Goal: Task Accomplishment & Management: Complete application form

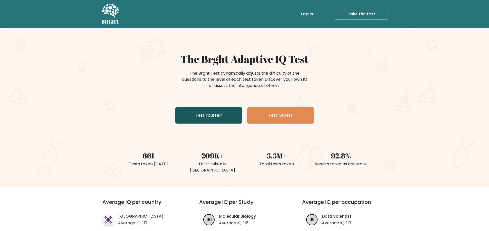
click at [217, 112] on link "Test Yourself" at bounding box center [208, 115] width 67 height 16
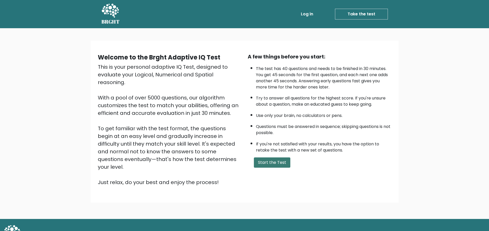
click at [266, 162] on button "Start the Test" at bounding box center [272, 163] width 36 height 10
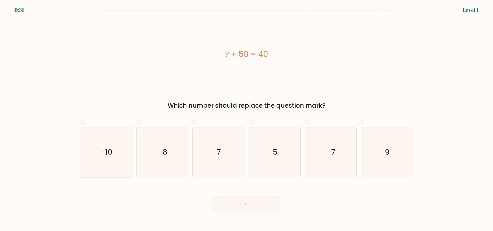
click at [109, 151] on text "-10" at bounding box center [107, 152] width 12 height 10
click at [246, 119] on input "a. -10" at bounding box center [246, 117] width 0 height 3
radio input "true"
click at [239, 201] on button "Next" at bounding box center [246, 204] width 67 height 16
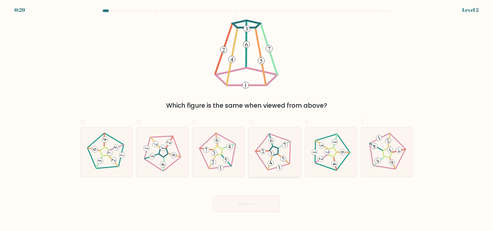
click at [284, 156] on 780 at bounding box center [282, 158] width 7 height 7
click at [247, 119] on input "d." at bounding box center [246, 117] width 0 height 3
radio input "true"
click at [252, 207] on button "Next" at bounding box center [246, 204] width 67 height 16
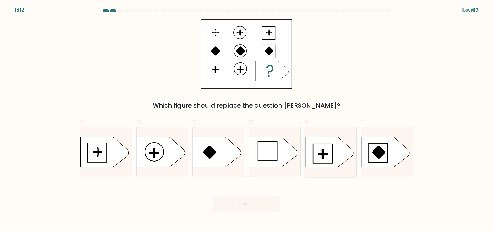
click at [314, 154] on icon at bounding box center [329, 152] width 48 height 30
click at [247, 119] on input "e." at bounding box center [246, 117] width 0 height 3
radio input "true"
click at [250, 205] on icon at bounding box center [251, 204] width 7 height 3
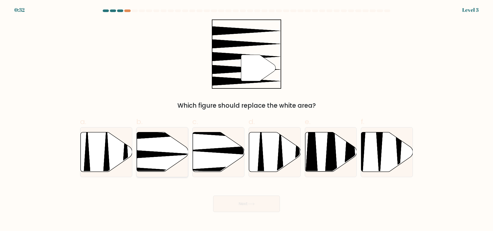
click at [153, 148] on icon at bounding box center [163, 152] width 52 height 40
click at [246, 119] on input "b." at bounding box center [246, 117] width 0 height 3
radio input "true"
click at [251, 203] on icon at bounding box center [251, 204] width 7 height 3
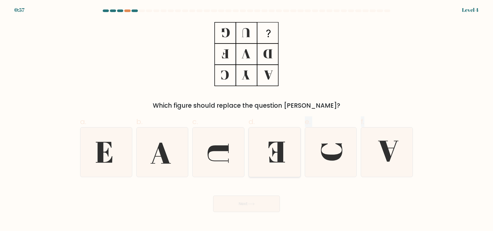
drag, startPoint x: 388, startPoint y: 147, endPoint x: 274, endPoint y: 150, distance: 114.3
click at [274, 150] on div "a. b. c. d." at bounding box center [246, 144] width 337 height 65
click at [273, 150] on icon at bounding box center [276, 152] width 17 height 21
click at [247, 119] on input "d." at bounding box center [246, 117] width 0 height 3
radio input "true"
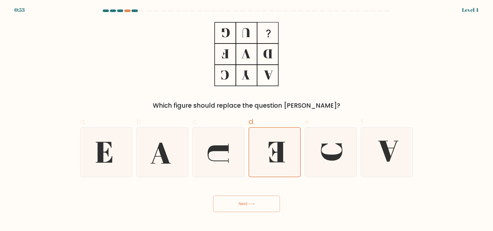
click at [242, 203] on button "Next" at bounding box center [246, 204] width 67 height 16
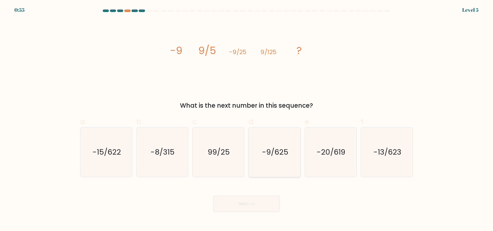
click at [285, 159] on icon "-9/625" at bounding box center [275, 153] width 50 height 50
click at [247, 119] on input "d. -9/625" at bounding box center [246, 117] width 0 height 3
radio input "true"
click at [253, 208] on button "Next" at bounding box center [246, 204] width 67 height 16
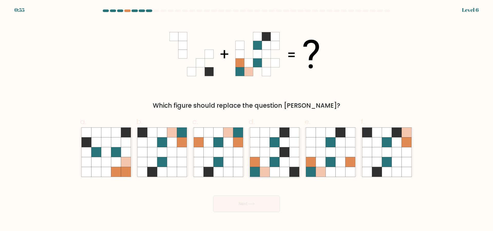
click at [293, 171] on icon at bounding box center [294, 172] width 10 height 10
click at [247, 119] on input "d." at bounding box center [246, 117] width 0 height 3
radio input "true"
click at [238, 210] on button "Next" at bounding box center [246, 204] width 67 height 16
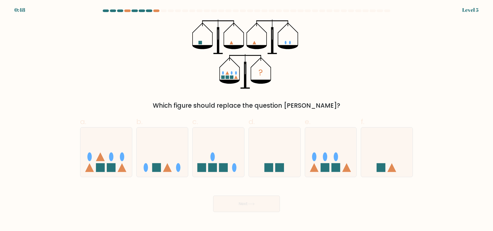
click at [242, 204] on button "Next" at bounding box center [246, 204] width 67 height 16
click at [106, 167] on icon at bounding box center [106, 152] width 52 height 43
click at [246, 119] on input "a." at bounding box center [246, 117] width 0 height 3
radio input "true"
click at [111, 163] on icon at bounding box center [106, 152] width 51 height 42
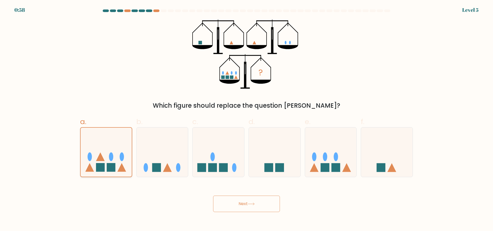
click at [246, 119] on input "a." at bounding box center [246, 117] width 0 height 3
click at [266, 201] on button "Next" at bounding box center [246, 204] width 67 height 16
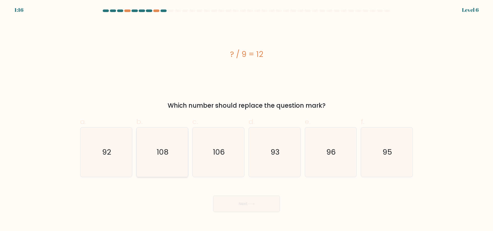
click at [167, 139] on icon "108" at bounding box center [162, 153] width 50 height 50
click at [246, 119] on input "b. 108" at bounding box center [246, 117] width 0 height 3
radio input "true"
click at [259, 209] on button "Next" at bounding box center [246, 204] width 67 height 16
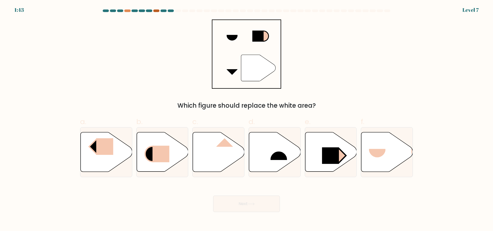
click at [158, 11] on div at bounding box center [156, 10] width 6 height 3
click at [326, 156] on rect at bounding box center [330, 155] width 17 height 17
click at [247, 119] on input "e." at bounding box center [246, 117] width 0 height 3
radio input "true"
click at [251, 202] on button "Next" at bounding box center [246, 204] width 67 height 16
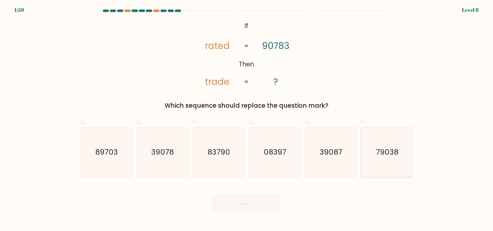
click at [379, 157] on text "79038" at bounding box center [387, 152] width 23 height 10
click at [247, 119] on input "f. 79038" at bounding box center [246, 117] width 0 height 3
radio input "true"
click at [257, 207] on button "Next" at bounding box center [246, 204] width 67 height 16
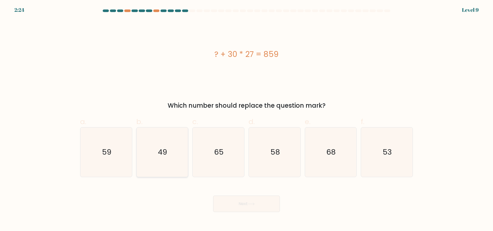
click at [159, 157] on text "49" at bounding box center [162, 152] width 9 height 10
click at [246, 119] on input "b. 49" at bounding box center [246, 117] width 0 height 3
radio input "true"
click at [247, 213] on body "2:24 Level 9 a." at bounding box center [246, 115] width 493 height 231
drag, startPoint x: 243, startPoint y: 204, endPoint x: 233, endPoint y: 201, distance: 9.9
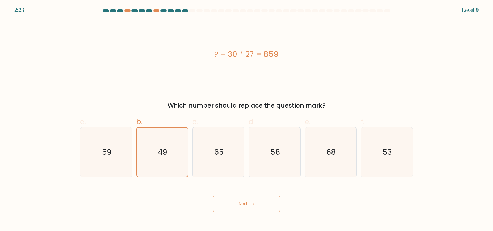
click at [242, 204] on button "Next" at bounding box center [246, 204] width 67 height 16
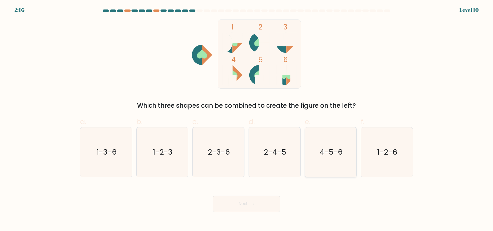
drag, startPoint x: 345, startPoint y: 150, endPoint x: 351, endPoint y: 145, distance: 7.1
click at [351, 145] on icon "4-5-6" at bounding box center [331, 153] width 50 height 50
click at [247, 119] on input "e. 4-5-6" at bounding box center [246, 117] width 0 height 3
radio input "true"
click at [244, 200] on button "Next" at bounding box center [246, 204] width 67 height 16
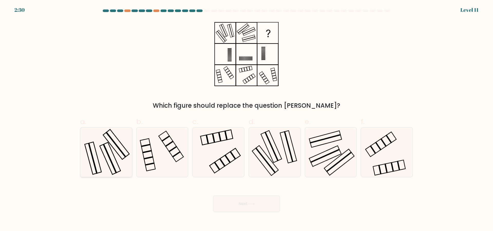
click at [92, 152] on icon at bounding box center [106, 153] width 50 height 50
click at [246, 119] on input "a." at bounding box center [246, 117] width 0 height 3
radio input "true"
click at [238, 198] on button "Next" at bounding box center [246, 204] width 67 height 16
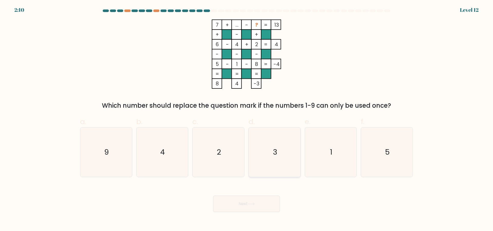
click at [272, 144] on icon "3" at bounding box center [275, 153] width 50 height 50
click at [247, 119] on input "d. 3" at bounding box center [246, 117] width 0 height 3
radio input "true"
click at [257, 207] on button "Next" at bounding box center [246, 204] width 67 height 16
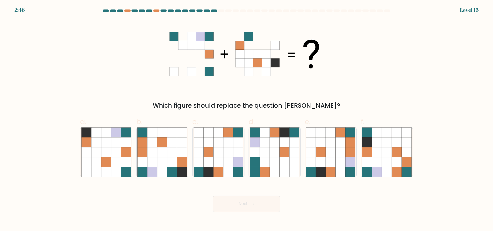
click at [470, 10] on form at bounding box center [246, 110] width 493 height 203
